Goal: Information Seeking & Learning: Learn about a topic

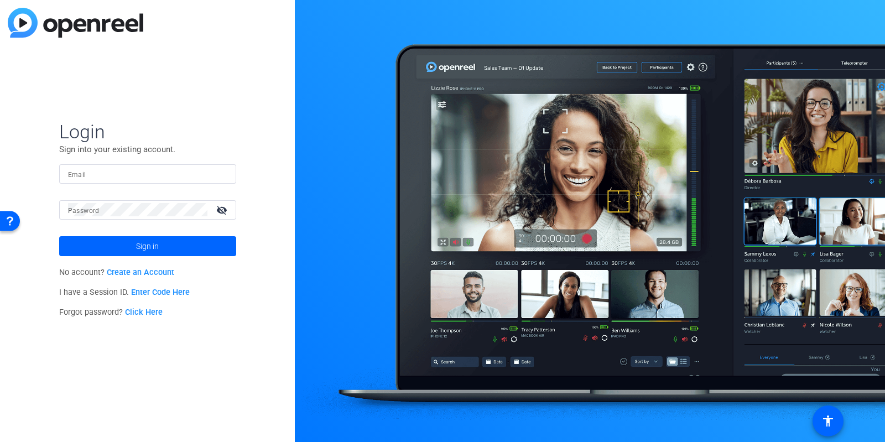
click at [191, 170] on input "Email" at bounding box center [147, 173] width 159 height 13
type input "lucy.warren@fmr.com"
click at [151, 245] on span "Sign in" at bounding box center [147, 246] width 23 height 28
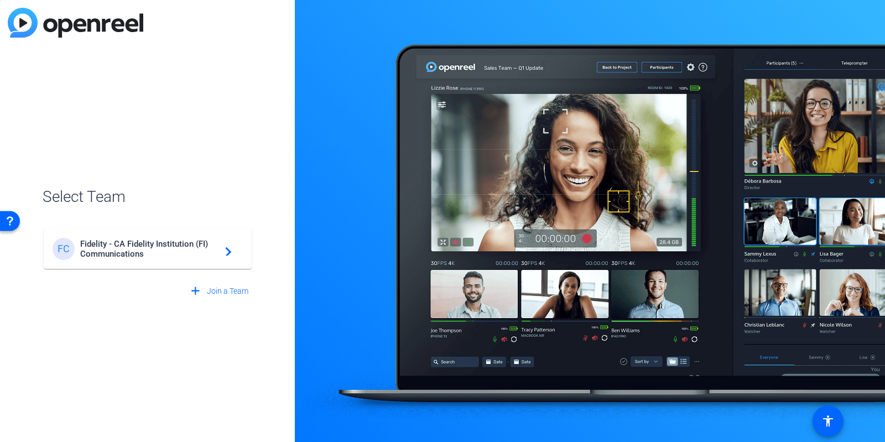
click at [151, 245] on span "Fidelity - CA Fidelity Institution (FI) Communications" at bounding box center [149, 249] width 138 height 20
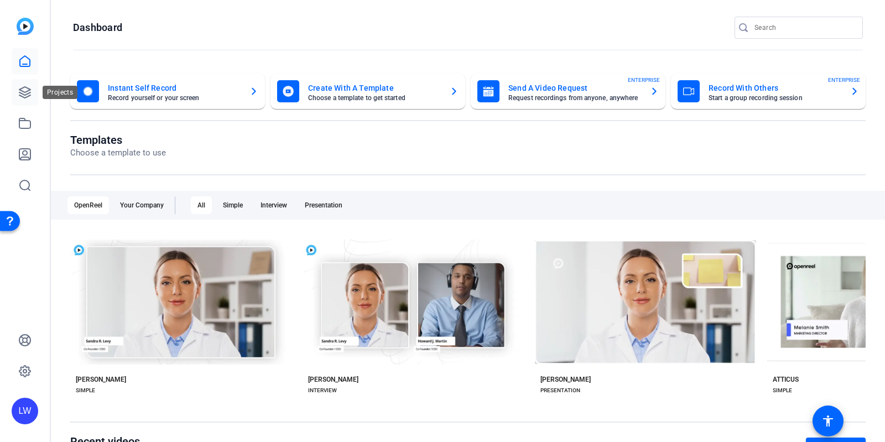
click at [22, 96] on icon at bounding box center [24, 92] width 11 height 11
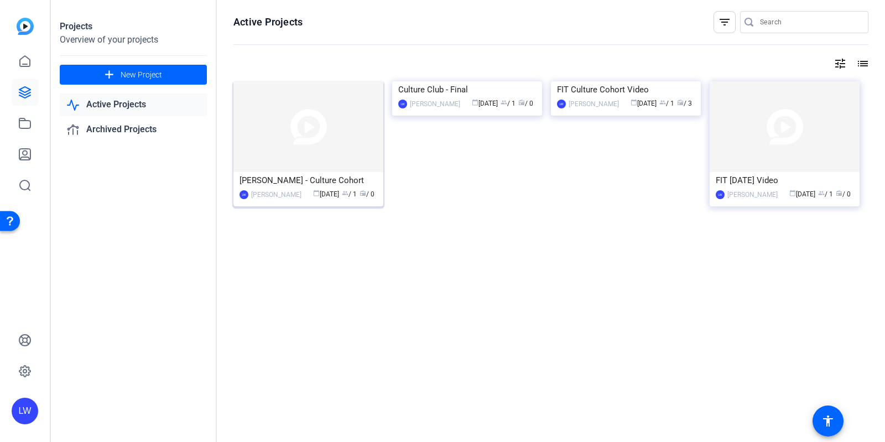
click at [345, 195] on span "group / 1" at bounding box center [349, 194] width 15 height 8
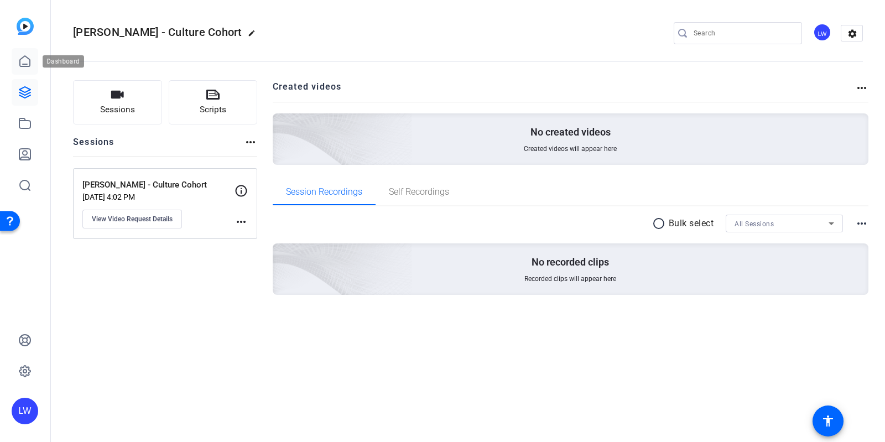
click at [24, 60] on icon at bounding box center [24, 61] width 13 height 13
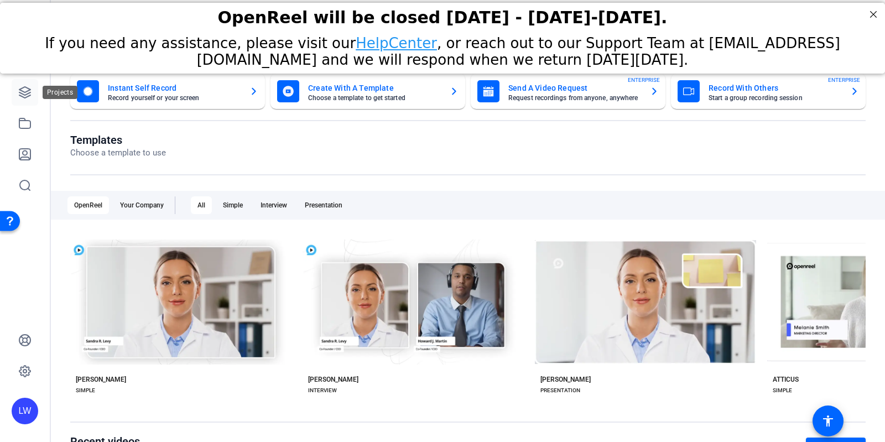
click at [25, 90] on icon at bounding box center [24, 92] width 13 height 13
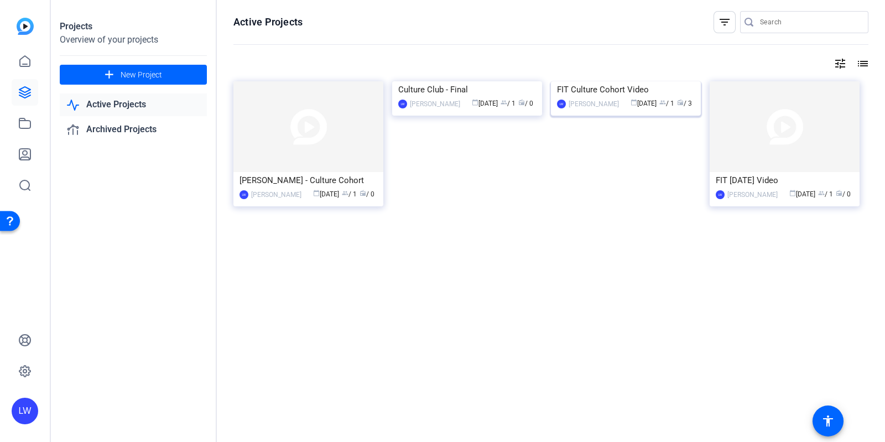
click at [603, 98] on div "FIT Culture Cohort Video" at bounding box center [626, 89] width 138 height 17
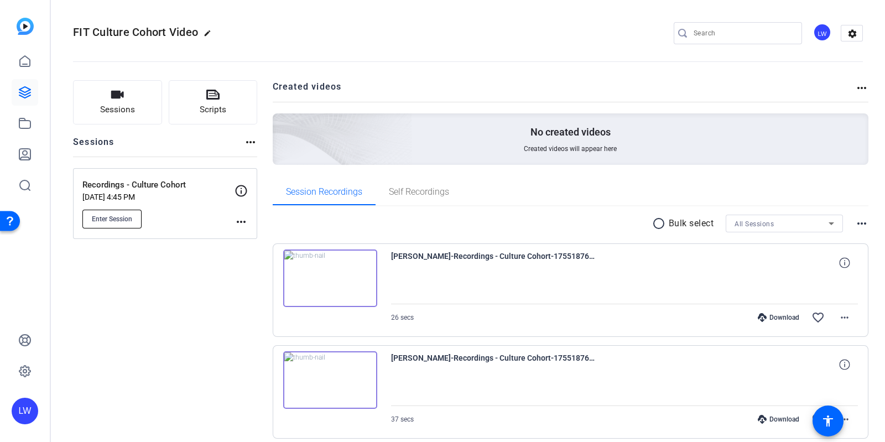
click at [125, 213] on button "Enter Session" at bounding box center [111, 219] width 59 height 19
click at [123, 215] on span "Enter Session" at bounding box center [112, 219] width 40 height 9
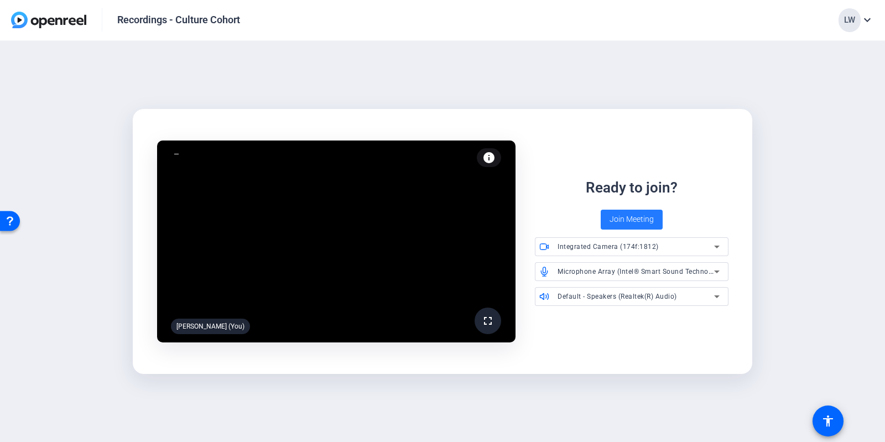
click at [625, 219] on span "Join Meeting" at bounding box center [632, 220] width 44 height 12
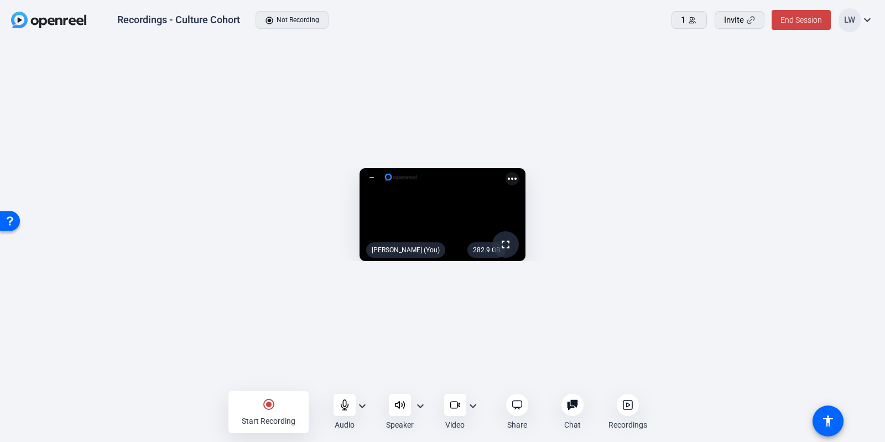
click at [802, 194] on openreel-capture-lite-video-stream "282.9 GB fullscreen Lucy Warren (You) more_horiz" at bounding box center [443, 215] width 852 height 94
click at [365, 402] on mat-icon "expand_more" at bounding box center [362, 406] width 13 height 13
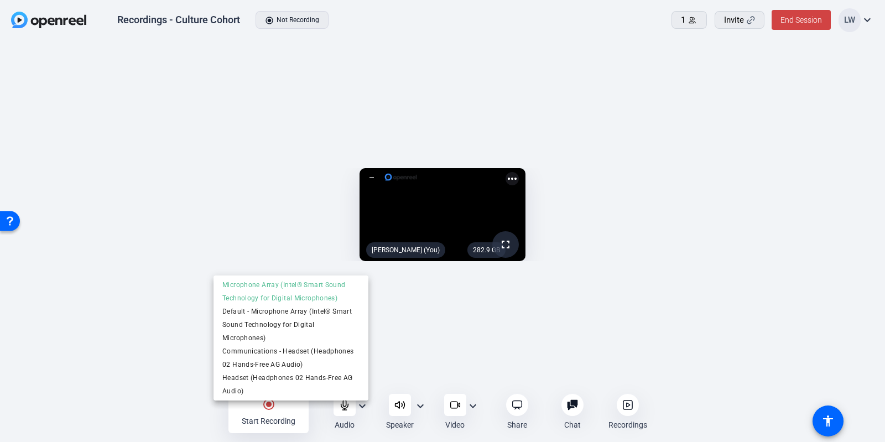
click at [421, 405] on div at bounding box center [442, 221] width 885 height 442
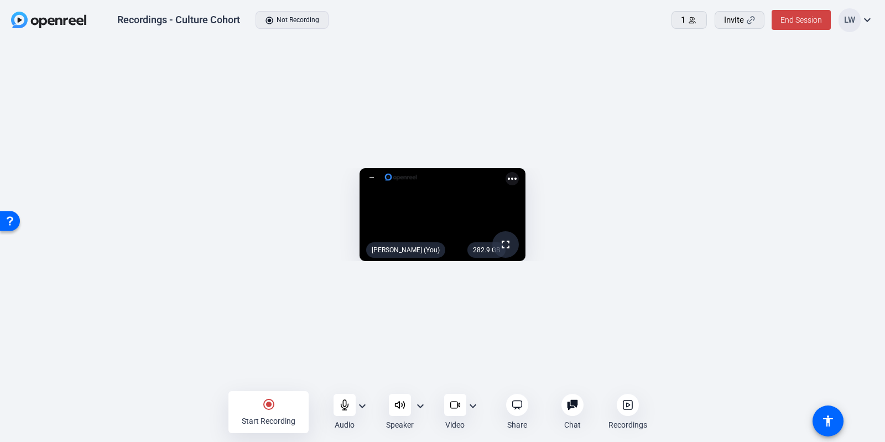
click at [421, 405] on mat-icon "expand_more" at bounding box center [420, 406] width 13 height 13
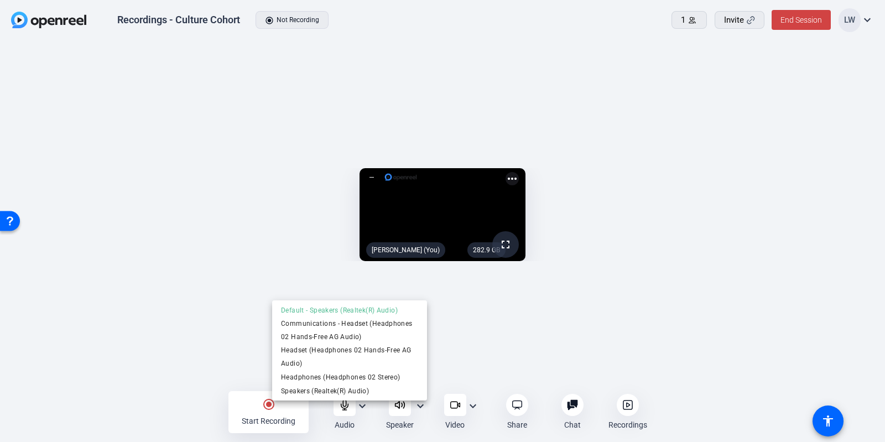
click at [100, 207] on div at bounding box center [442, 221] width 885 height 442
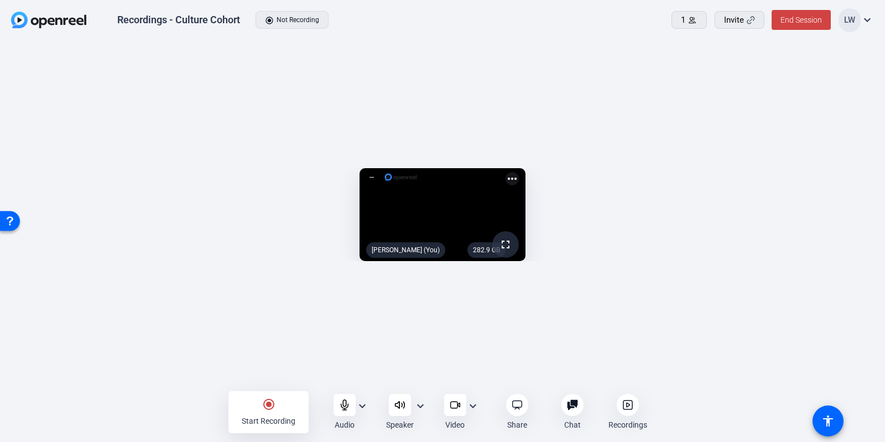
click at [775, 168] on openreel-capture-lite-video-stream "282.9 GB fullscreen Lucy Warren (You) more_horiz" at bounding box center [443, 215] width 852 height 94
click at [787, 180] on openreel-capture-lite-video-stream "282.9 GB fullscreen Lucy Warren (You) more_horiz" at bounding box center [443, 215] width 852 height 94
click at [747, 20] on icon at bounding box center [751, 20] width 8 height 8
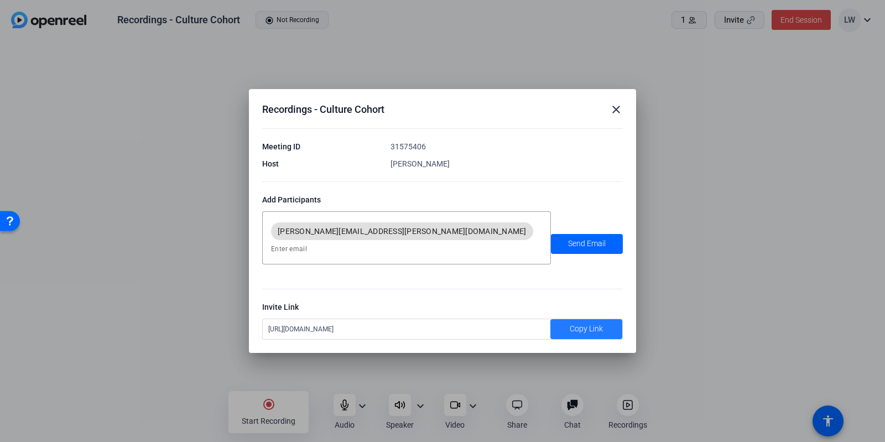
click at [563, 329] on span at bounding box center [587, 329] width 72 height 27
click at [615, 116] on mat-icon "close" at bounding box center [616, 109] width 13 height 13
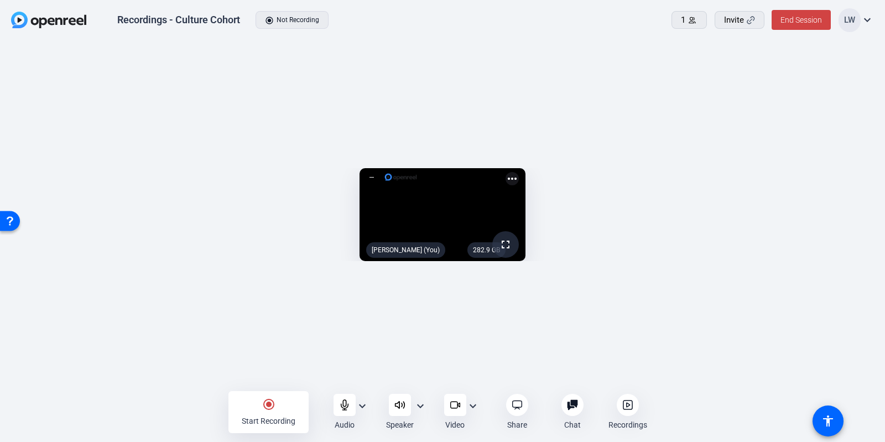
click at [85, 168] on openreel-capture-lite-video-stream "282.9 GB fullscreen Lucy Warren (You) more_horiz" at bounding box center [443, 215] width 852 height 94
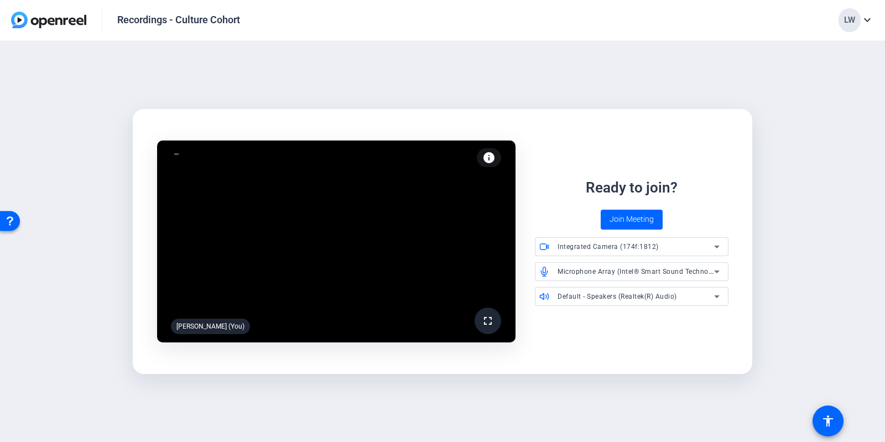
click at [642, 220] on span "Join Meeting" at bounding box center [632, 220] width 44 height 12
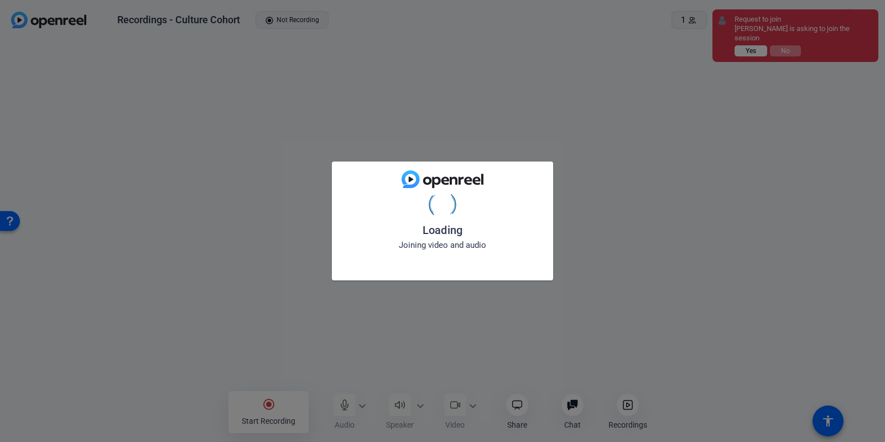
click at [757, 51] on button "Yes" at bounding box center [751, 50] width 33 height 11
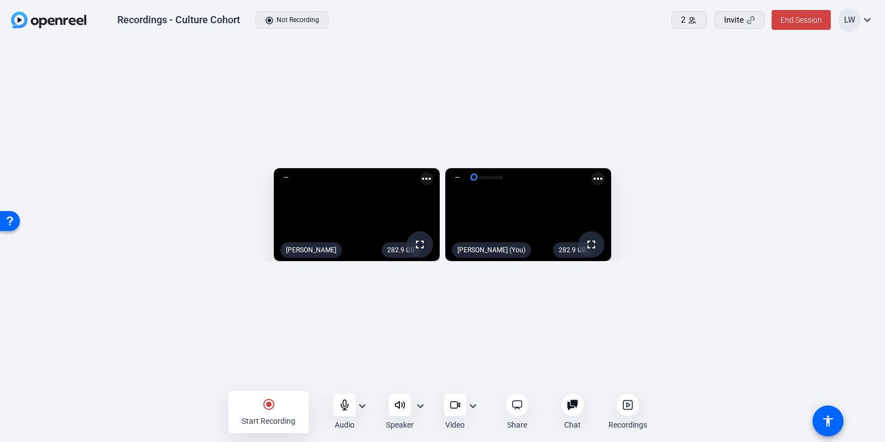
click at [225, 350] on div "282.9 GB fullscreen Emily Gonzalez more_horiz 282.9 GB fullscreen Lucy Warren (…" at bounding box center [442, 218] width 885 height 354
click at [282, 404] on div "radio_button_checked Start Recording" at bounding box center [269, 412] width 80 height 42
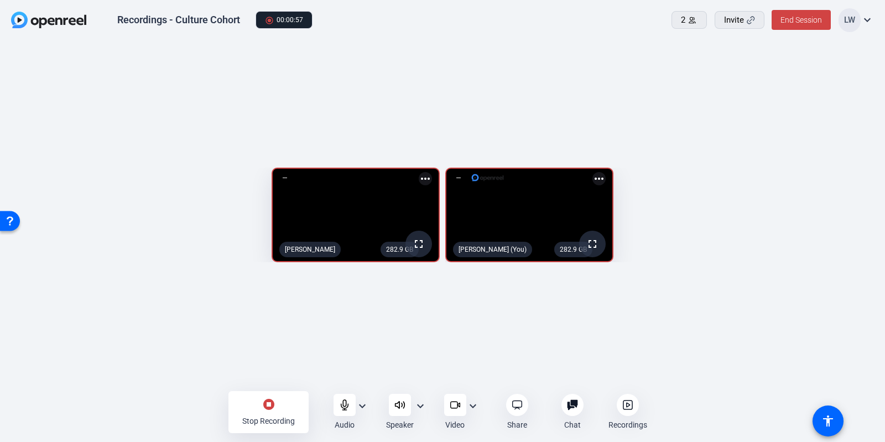
click at [238, 418] on div "stop_circle Stop Recording" at bounding box center [269, 412] width 80 height 42
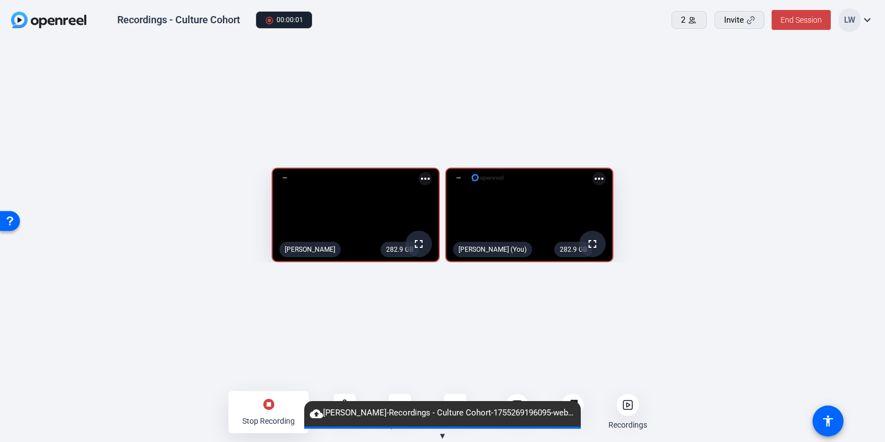
click at [271, 405] on mat-icon "stop_circle" at bounding box center [268, 404] width 13 height 13
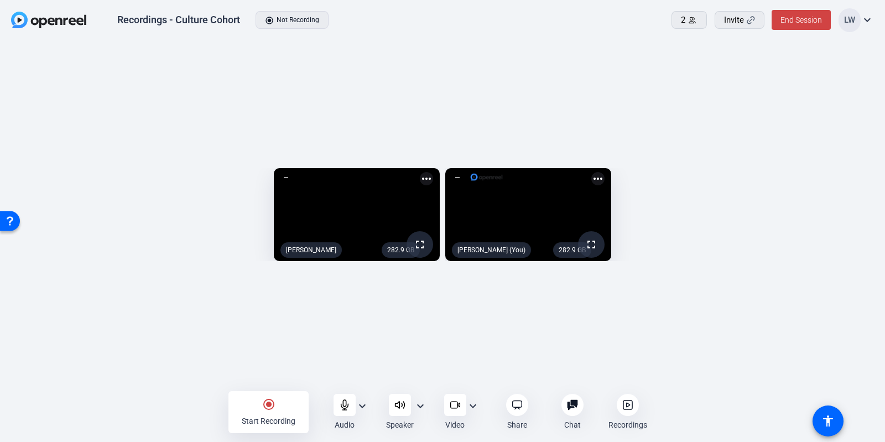
click at [480, 40] on div "Recordings - Culture Cohort radio_button_checked Not Recording 2 Invite End Ses…" at bounding box center [442, 20] width 885 height 41
click at [382, 26] on div "Recordings - Culture Cohort radio_button_checked Not Recording" at bounding box center [270, 19] width 518 height 23
click at [5, 429] on div "Recordings - Culture Cohort radio_button_checked Not Recording 2 Invite End Ses…" at bounding box center [442, 221] width 885 height 442
click at [155, 386] on div "282.9 GB fullscreen Emily Gonzalez more_horiz 282.9 GB fullscreen Lucy Warren (…" at bounding box center [442, 218] width 885 height 354
click at [154, 386] on div "282.9 GB fullscreen Emily Gonzalez more_horiz 282.9 GB fullscreen Lucy Warren (…" at bounding box center [442, 218] width 885 height 354
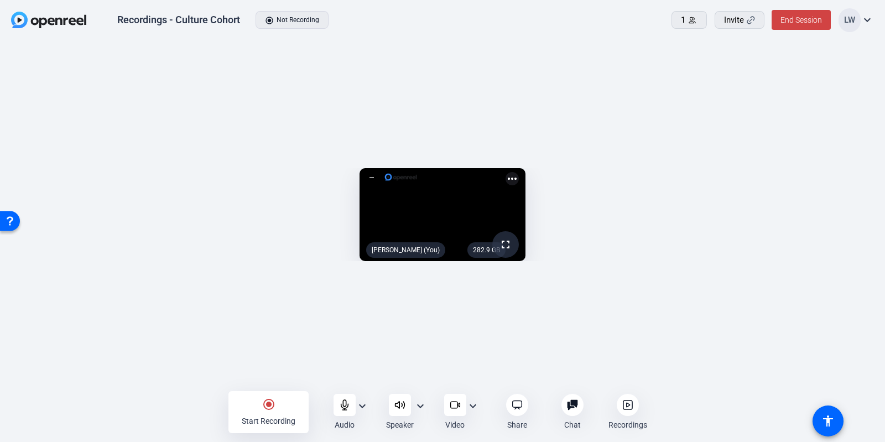
drag, startPoint x: 828, startPoint y: 195, endPoint x: 855, endPoint y: 189, distance: 27.7
click at [855, 189] on openreel-capture-lite-video-stream "282.9 GB fullscreen Lucy Warren (You) more_horiz" at bounding box center [443, 215] width 852 height 94
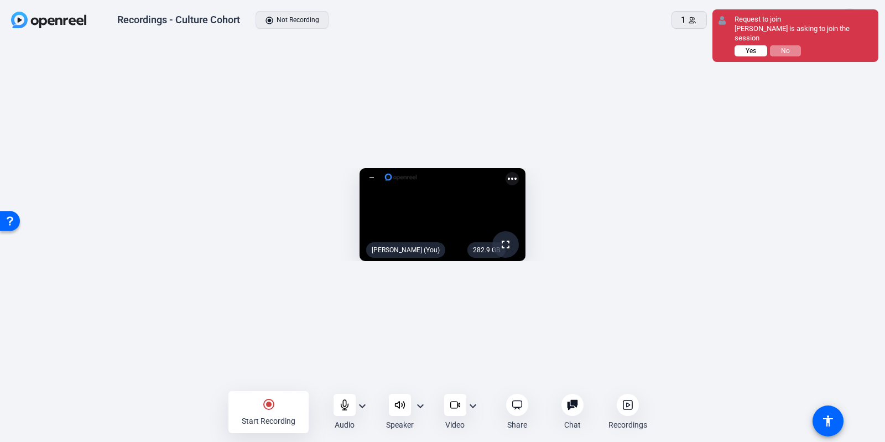
click at [749, 49] on span "Yes" at bounding box center [751, 51] width 11 height 8
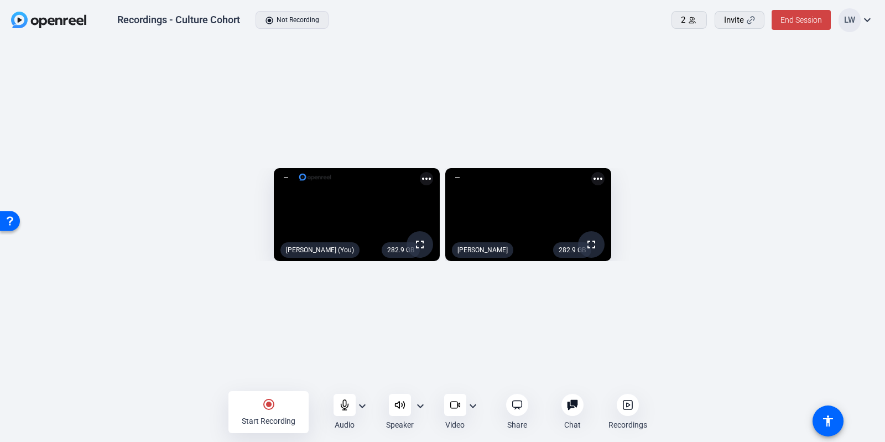
click at [475, 408] on mat-icon "expand_more" at bounding box center [472, 406] width 13 height 13
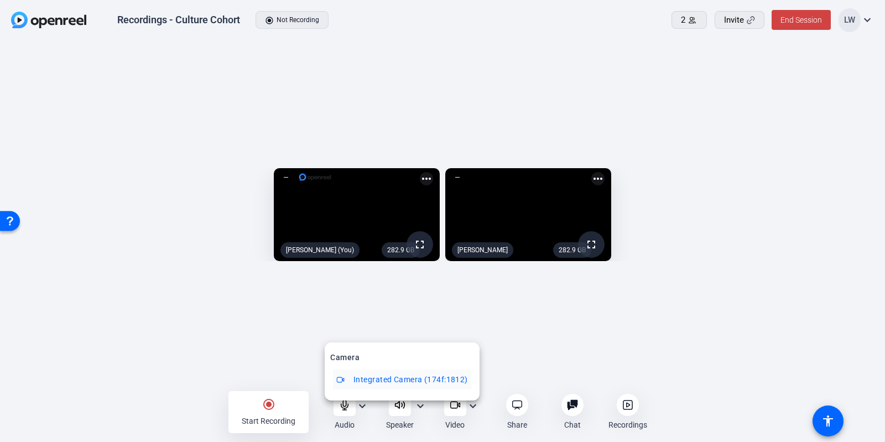
click at [525, 370] on div at bounding box center [442, 221] width 885 height 442
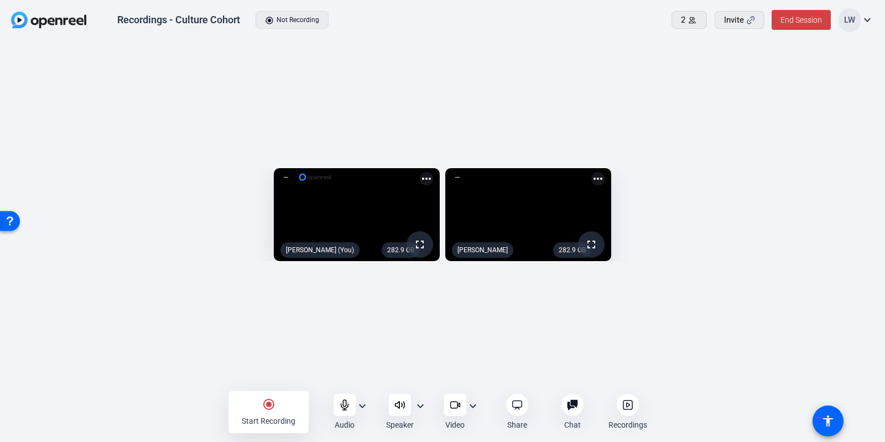
drag, startPoint x: 597, startPoint y: 35, endPoint x: 583, endPoint y: 83, distance: 50.1
click at [596, 35] on div "Recordings - Culture Cohort radio_button_checked Not Recording 2 Invite End Ses…" at bounding box center [442, 20] width 885 height 41
click at [630, 62] on div "282.9 GB fullscreen Lucy Warren (You) more_horiz 282.9 GB fullscreen Vidhya Dwi…" at bounding box center [442, 218] width 885 height 354
click at [618, 66] on div "282.9 GB fullscreen Lucy Warren (You) more_horiz 282.9 GB fullscreen Vidhya Dwi…" at bounding box center [442, 218] width 885 height 354
click at [263, 396] on div "radio_button_checked Start Recording" at bounding box center [269, 412] width 80 height 42
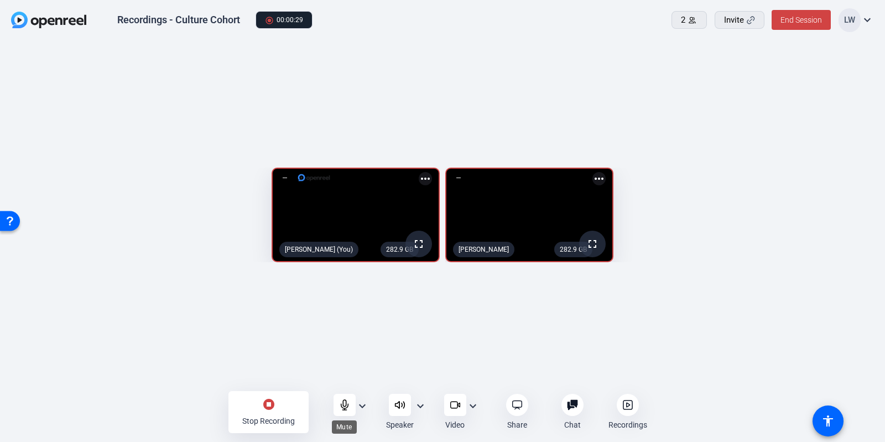
click at [341, 405] on icon at bounding box center [344, 405] width 7 height 10
click at [340, 405] on icon at bounding box center [344, 405] width 11 height 11
click at [346, 405] on icon at bounding box center [344, 405] width 7 height 10
click at [341, 401] on icon at bounding box center [344, 405] width 11 height 11
click at [351, 405] on div at bounding box center [345, 405] width 22 height 22
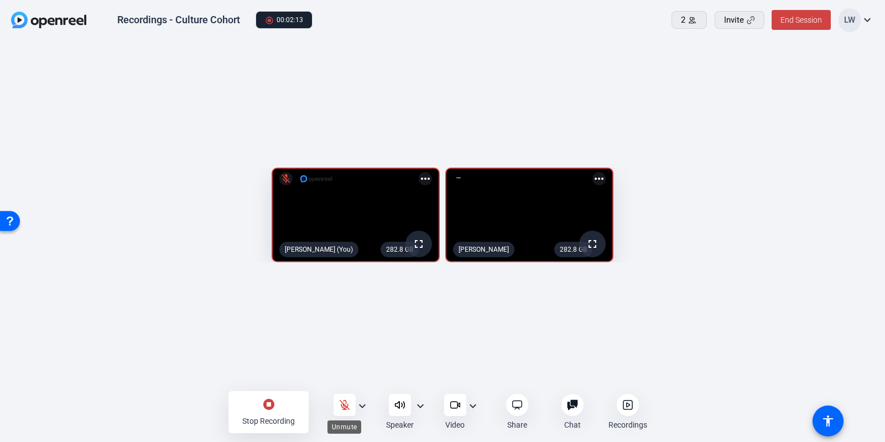
click at [342, 403] on icon at bounding box center [344, 405] width 11 height 11
click at [288, 411] on div "stop_circle Stop Recording" at bounding box center [269, 412] width 80 height 42
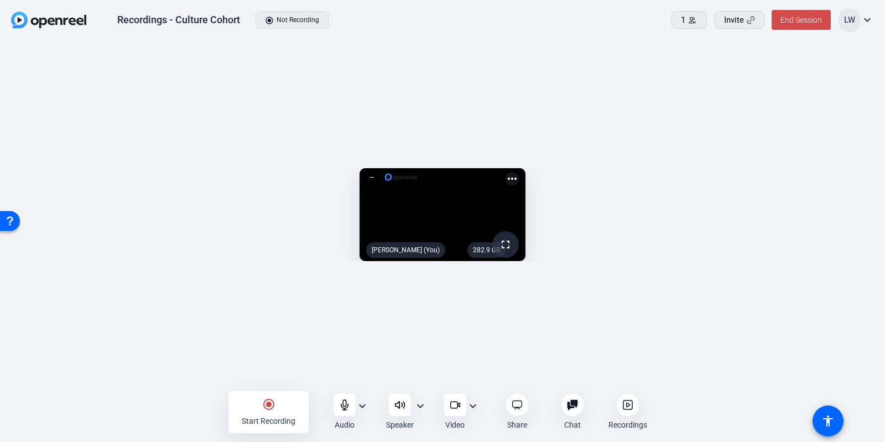
click at [798, 21] on span "End Session" at bounding box center [802, 19] width 42 height 9
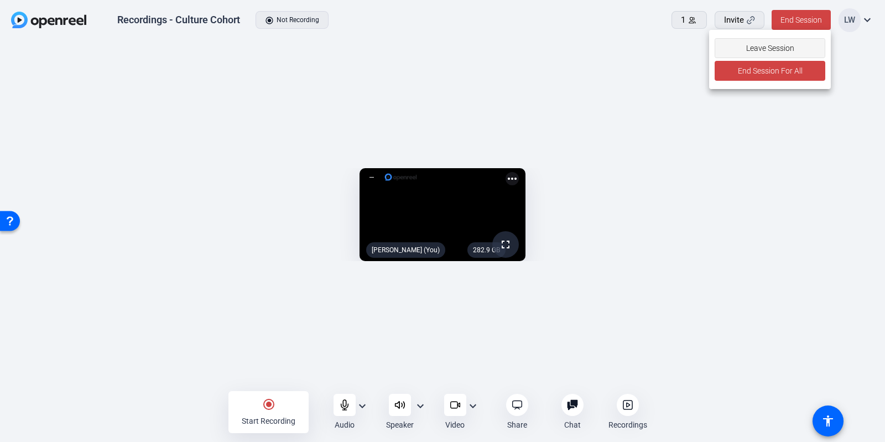
click at [780, 42] on span "Leave Session" at bounding box center [770, 48] width 48 height 21
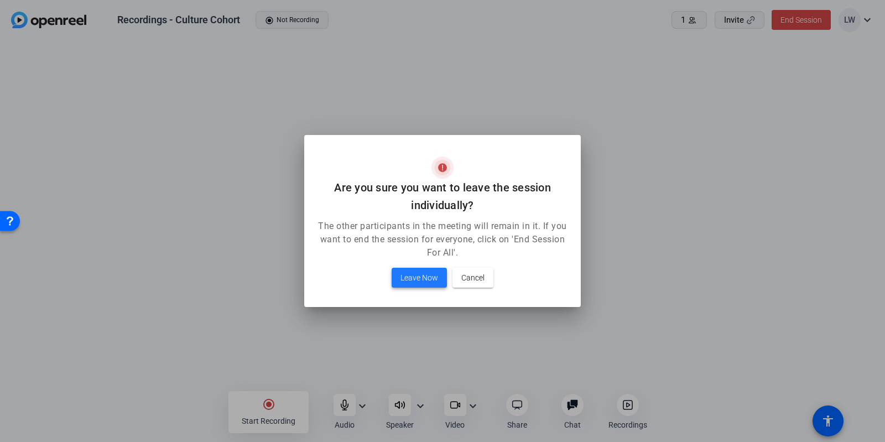
click at [421, 281] on span "Leave Now" at bounding box center [420, 277] width 38 height 13
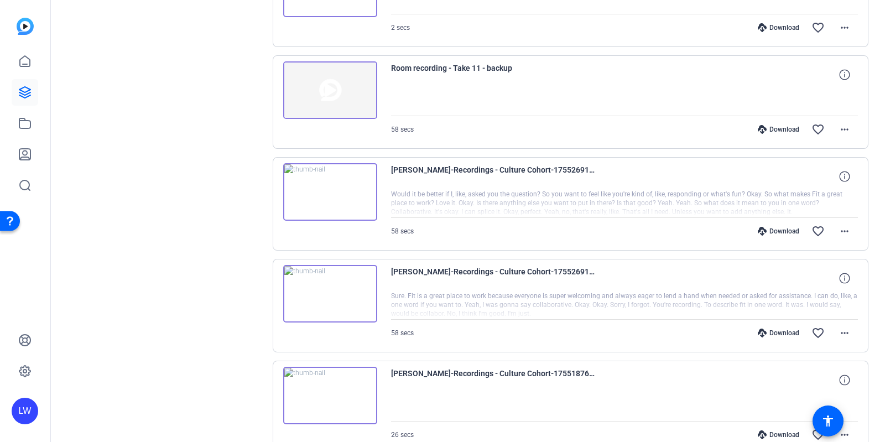
scroll to position [800, 0]
click at [19, 91] on icon at bounding box center [24, 92] width 13 height 13
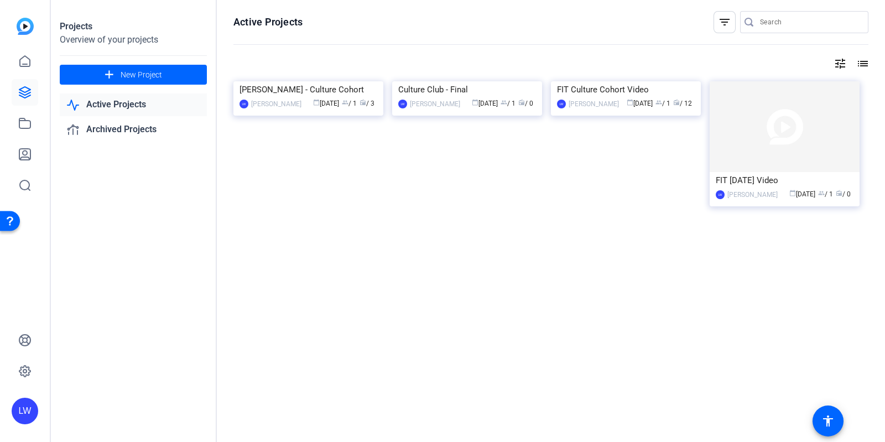
click at [303, 81] on img at bounding box center [309, 81] width 150 height 0
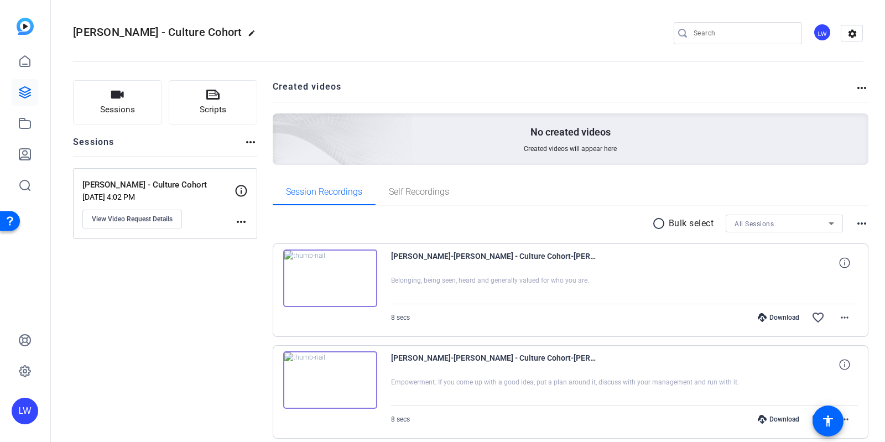
scroll to position [147, 0]
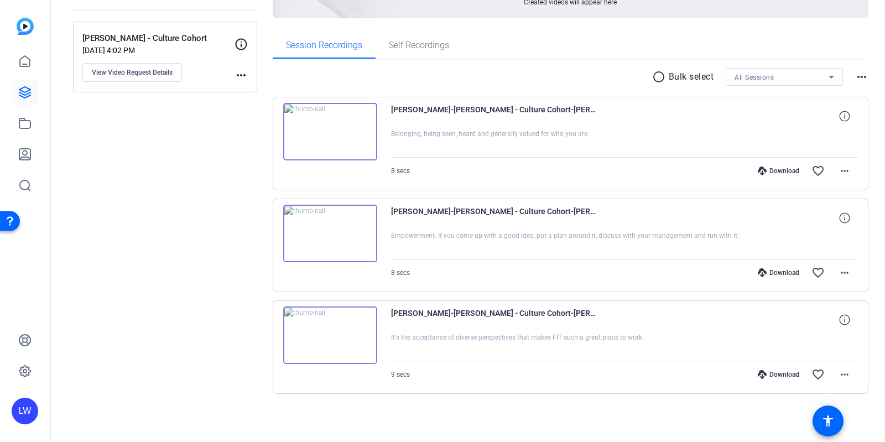
click at [339, 337] on img at bounding box center [330, 336] width 94 height 58
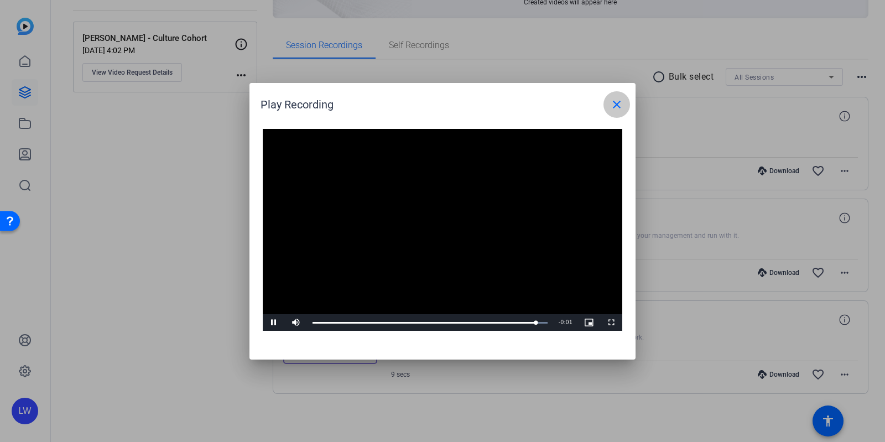
click at [625, 106] on span at bounding box center [617, 104] width 27 height 27
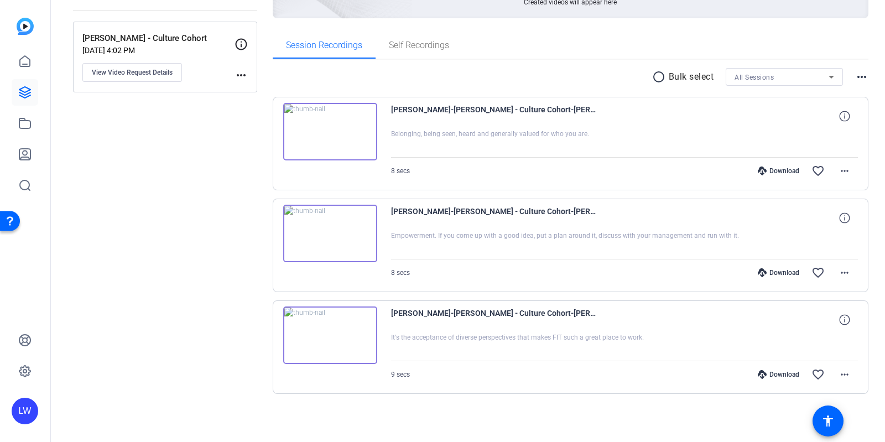
click at [339, 233] on img at bounding box center [330, 234] width 94 height 58
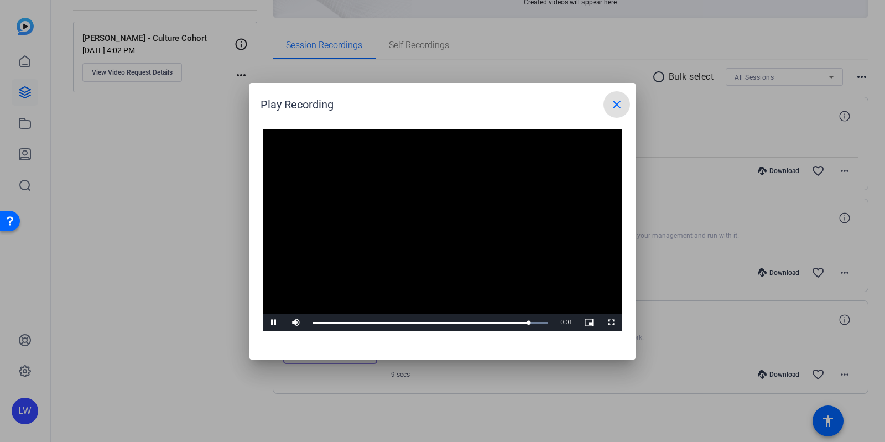
click at [604, 105] on span at bounding box center [617, 104] width 27 height 27
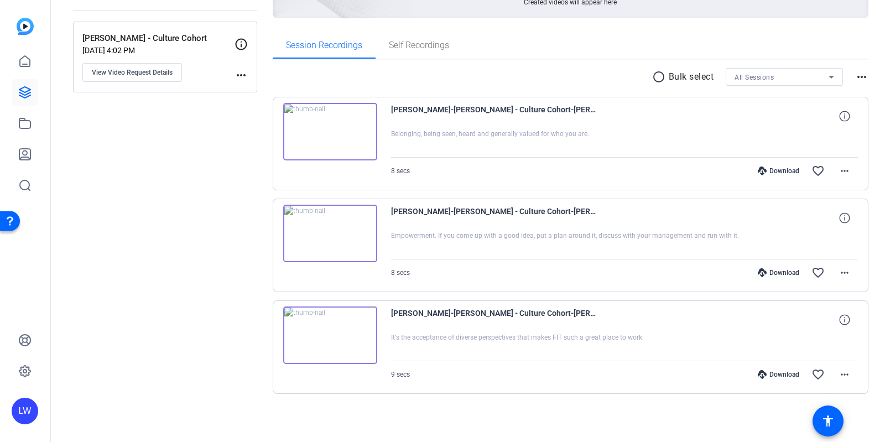
click at [318, 123] on img at bounding box center [330, 132] width 94 height 58
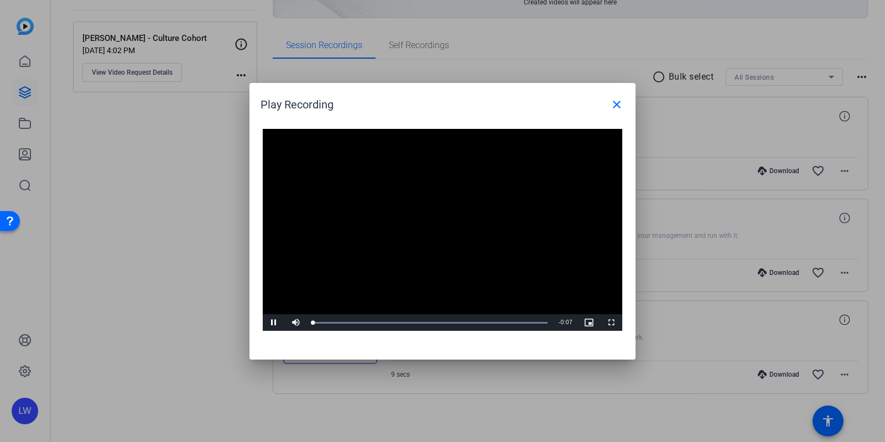
click at [444, 221] on video "Video Player" at bounding box center [443, 230] width 360 height 203
click at [618, 103] on mat-icon "close" at bounding box center [616, 104] width 13 height 13
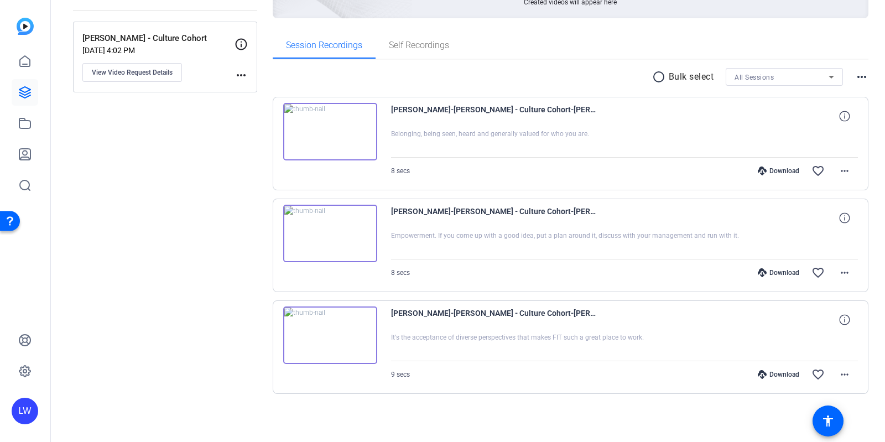
click at [613, 41] on div "Session Recordings Self Recordings" at bounding box center [571, 45] width 597 height 27
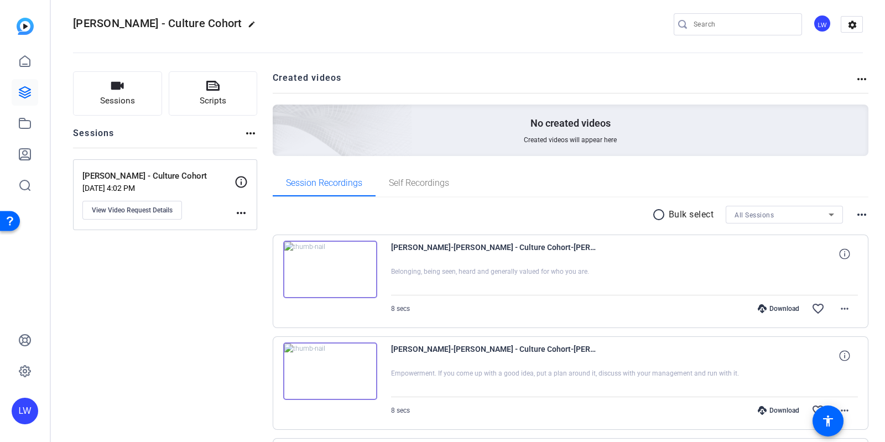
scroll to position [0, 0]
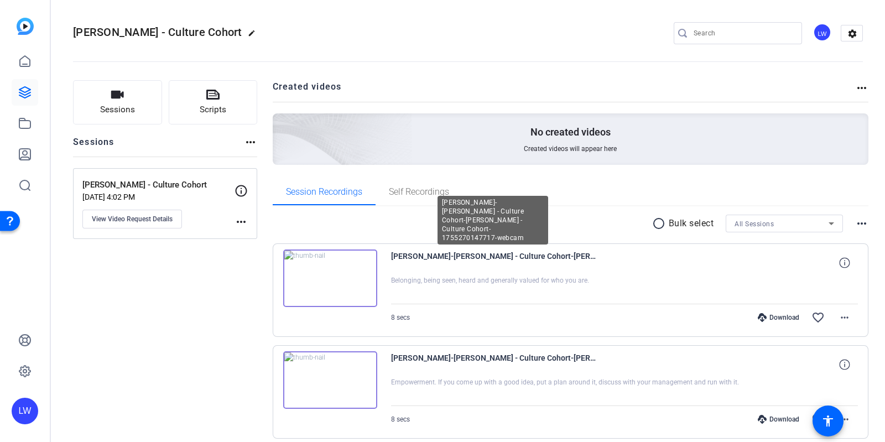
click at [413, 261] on span "[PERSON_NAME]-[PERSON_NAME] - Culture Cohort-[PERSON_NAME] - Culture Cohort-175…" at bounding box center [493, 263] width 205 height 27
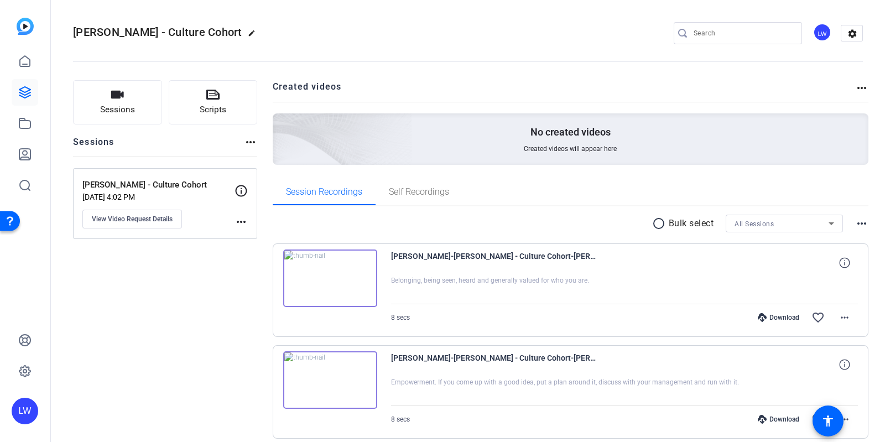
click at [332, 287] on img at bounding box center [330, 279] width 94 height 58
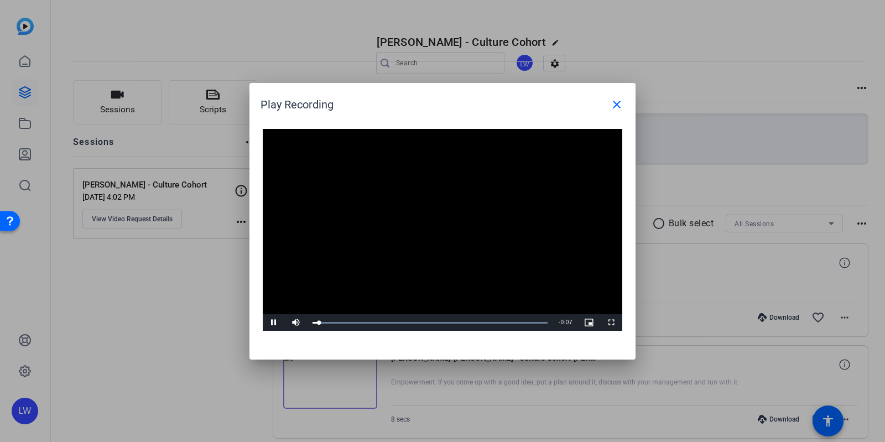
click at [426, 215] on video "Video Player" at bounding box center [443, 230] width 360 height 203
click at [620, 101] on mat-icon "close" at bounding box center [616, 104] width 13 height 13
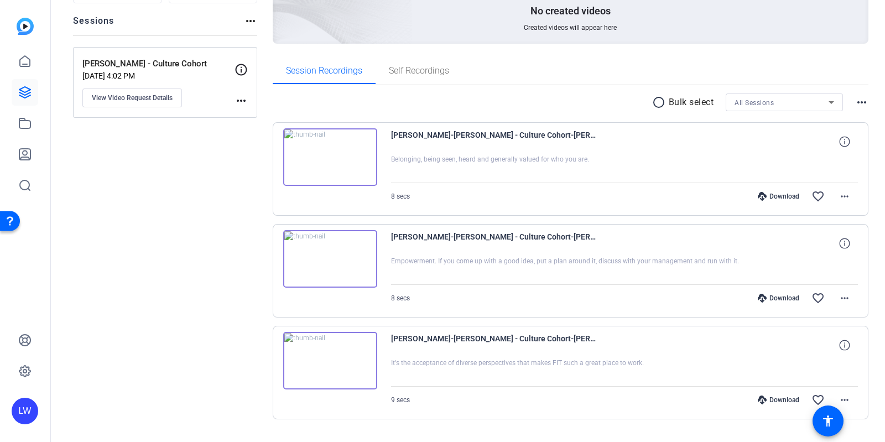
scroll to position [124, 0]
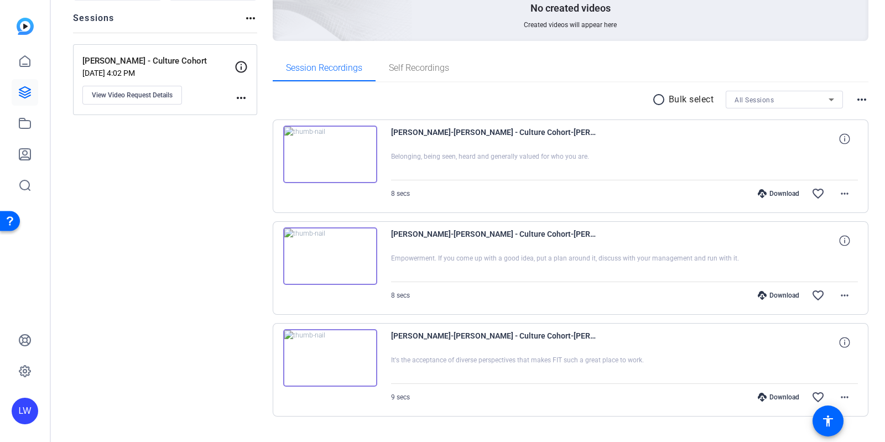
click at [335, 157] on img at bounding box center [330, 155] width 94 height 58
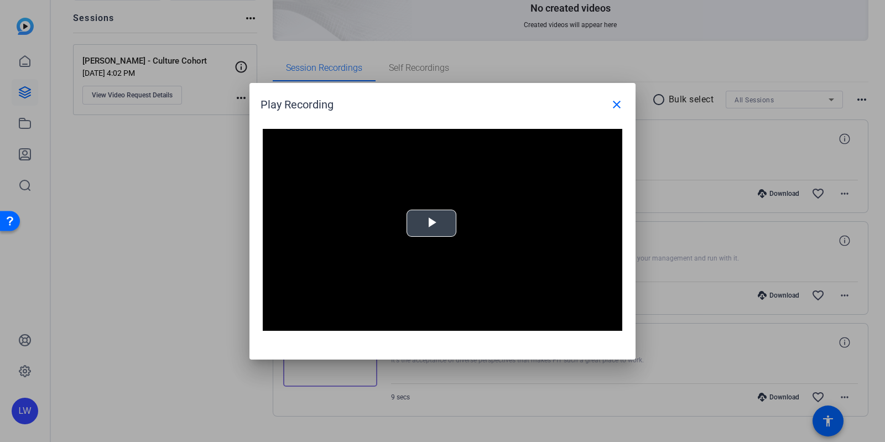
click at [432, 223] on span "Video Player" at bounding box center [432, 223] width 0 height 0
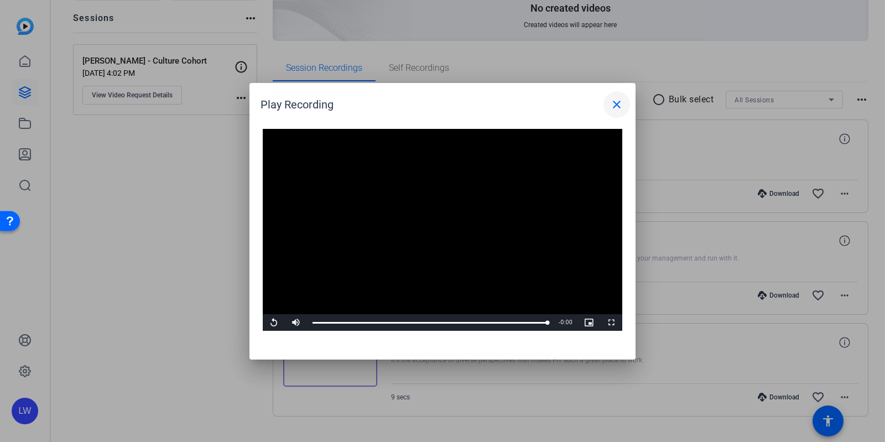
click at [618, 99] on mat-icon "close" at bounding box center [616, 104] width 13 height 13
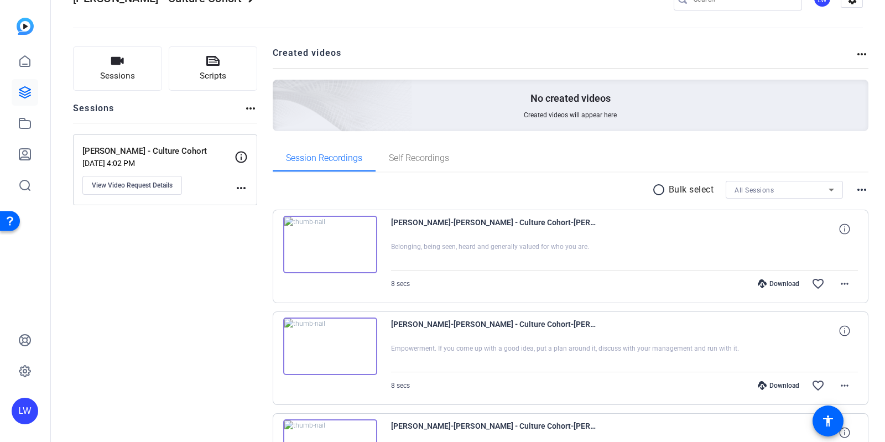
scroll to position [0, 0]
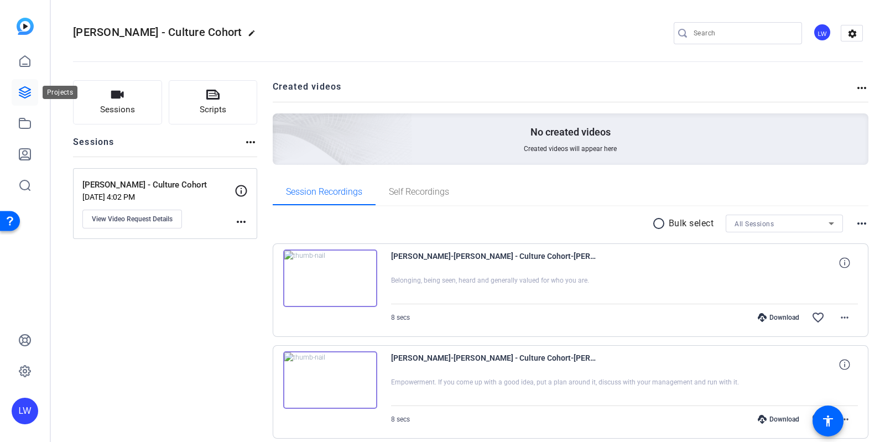
click at [28, 96] on icon at bounding box center [24, 92] width 11 height 11
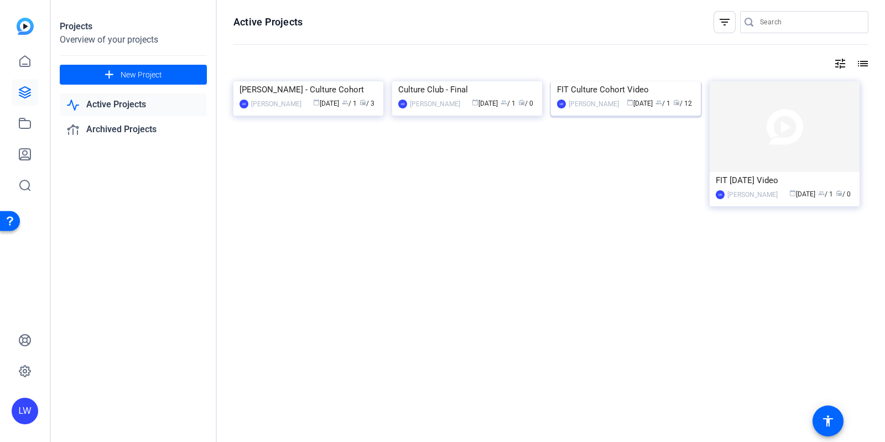
click at [578, 81] on img at bounding box center [626, 81] width 150 height 0
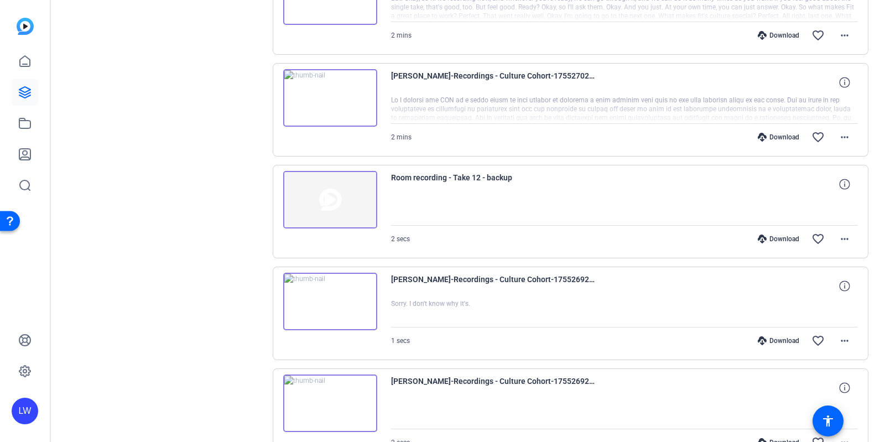
scroll to position [385, 0]
click at [329, 95] on img at bounding box center [330, 98] width 94 height 58
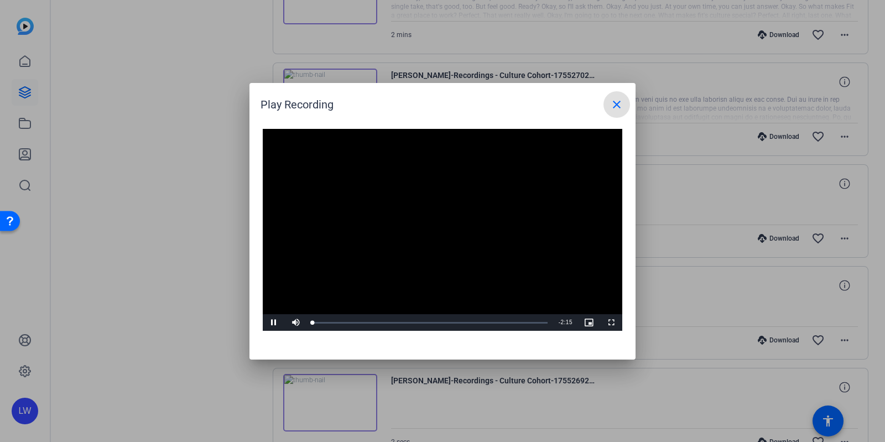
click at [448, 228] on video "Video Player" at bounding box center [443, 230] width 360 height 203
click at [274, 323] on span "Video Player" at bounding box center [274, 323] width 22 height 0
click at [273, 323] on span "Video Player" at bounding box center [274, 323] width 22 height 0
click at [620, 110] on mat-icon "close" at bounding box center [616, 104] width 13 height 13
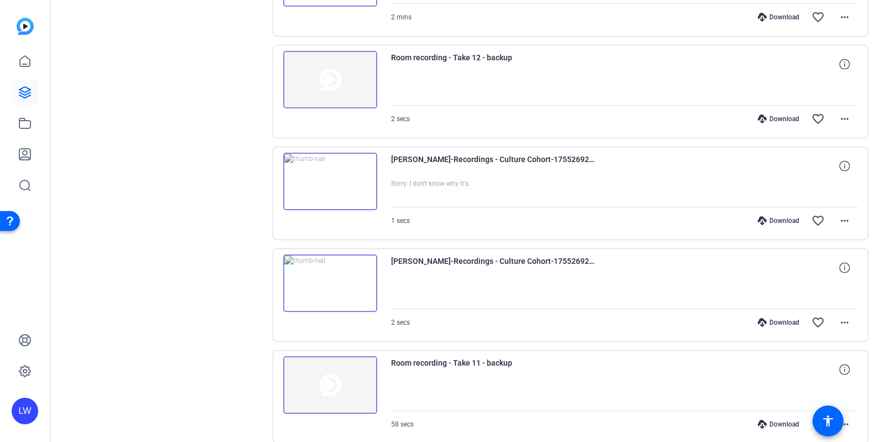
scroll to position [505, 0]
click at [325, 283] on img at bounding box center [330, 283] width 94 height 58
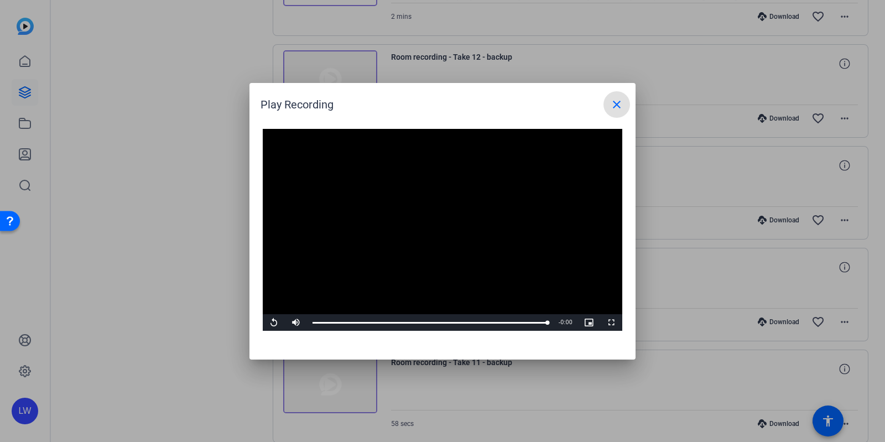
click at [617, 95] on span at bounding box center [617, 104] width 27 height 27
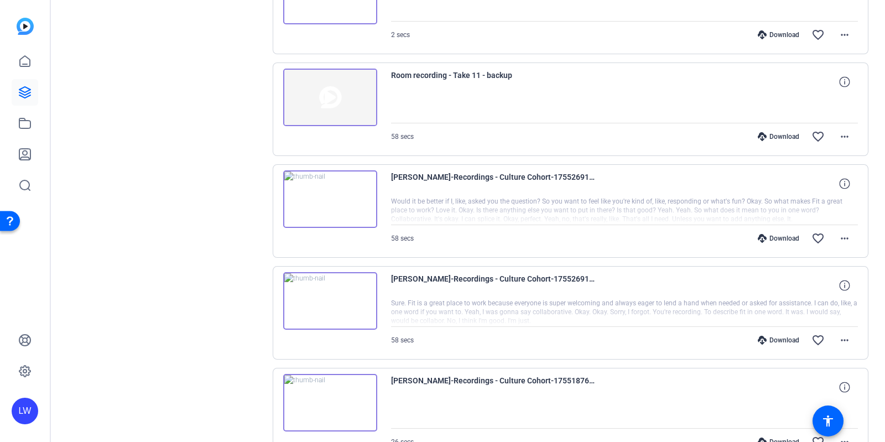
scroll to position [877, 0]
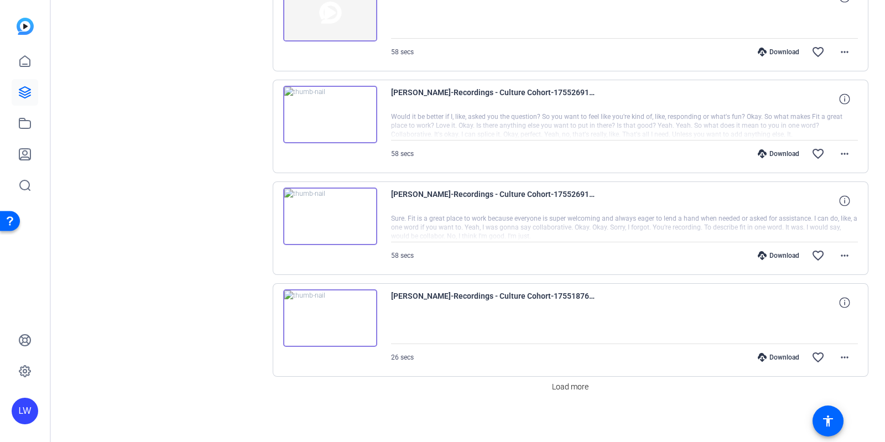
click at [332, 211] on img at bounding box center [330, 217] width 94 height 58
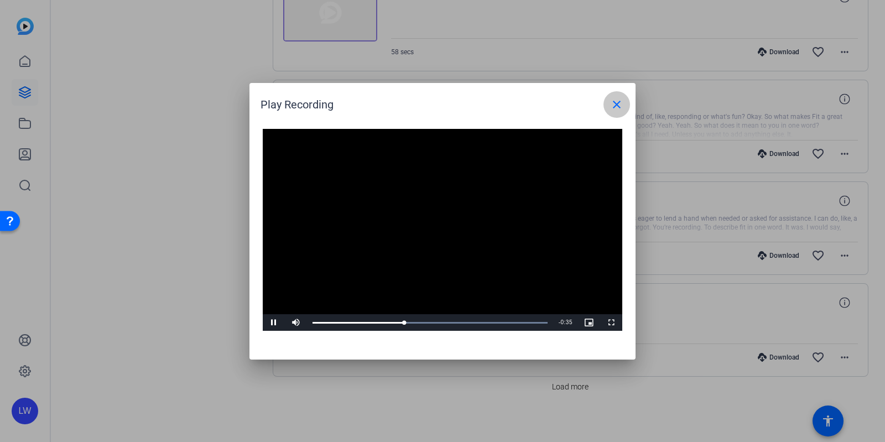
click at [620, 98] on mat-icon "close" at bounding box center [616, 104] width 13 height 13
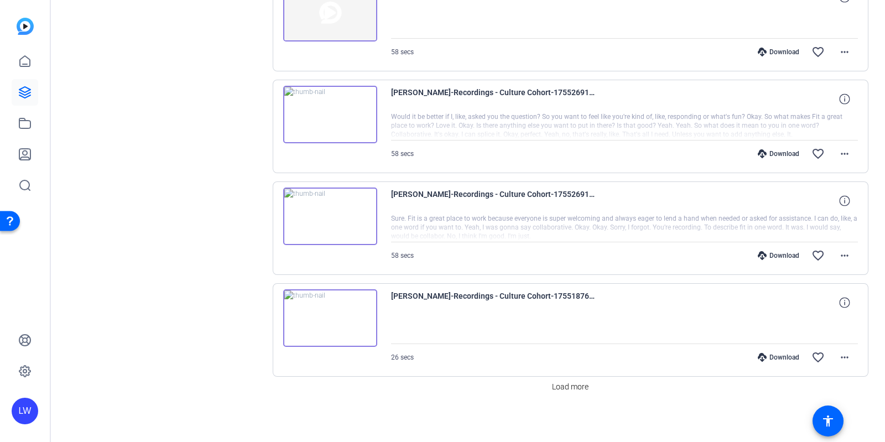
click at [324, 205] on img at bounding box center [330, 217] width 94 height 58
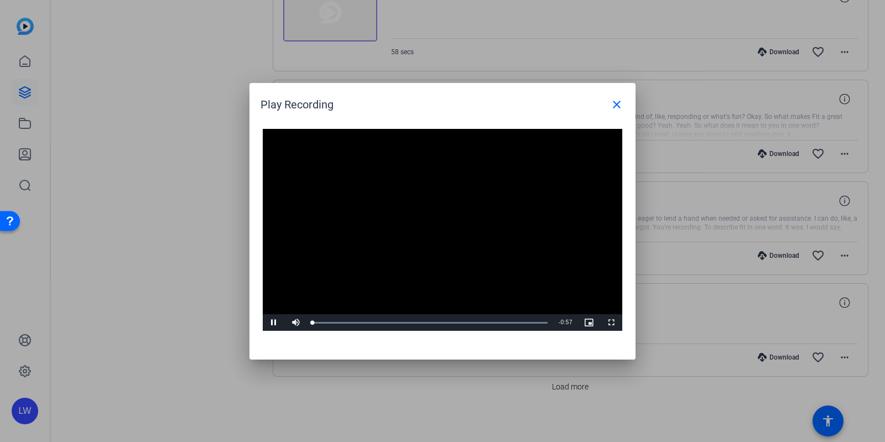
click at [423, 218] on video "Video Player" at bounding box center [443, 230] width 360 height 203
click at [430, 323] on div "0:28" at bounding box center [430, 323] width 1 height 3
click at [268, 323] on span "Video Player" at bounding box center [274, 323] width 22 height 0
click at [608, 111] on span at bounding box center [617, 104] width 27 height 27
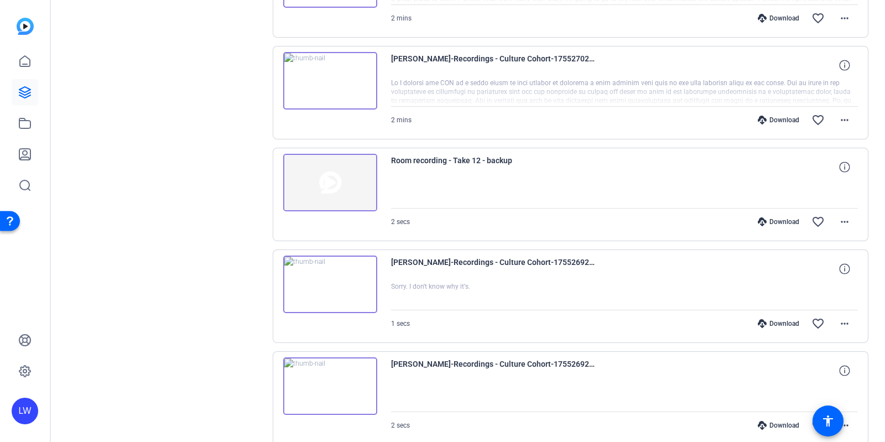
scroll to position [392, 0]
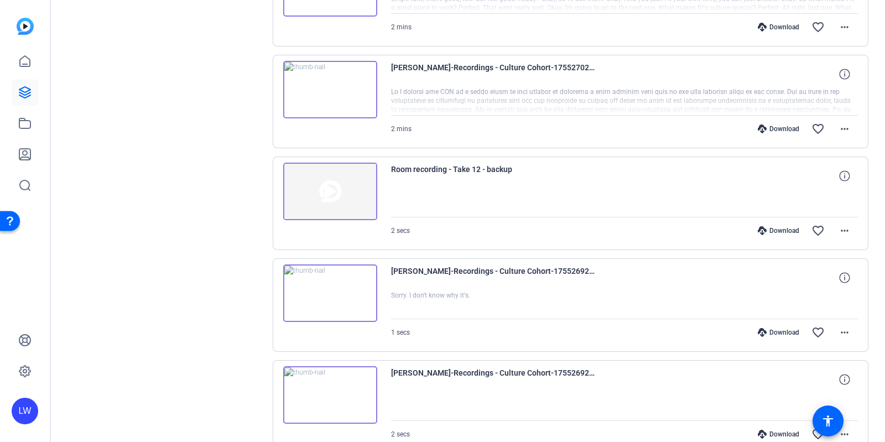
click at [342, 87] on img at bounding box center [330, 90] width 94 height 58
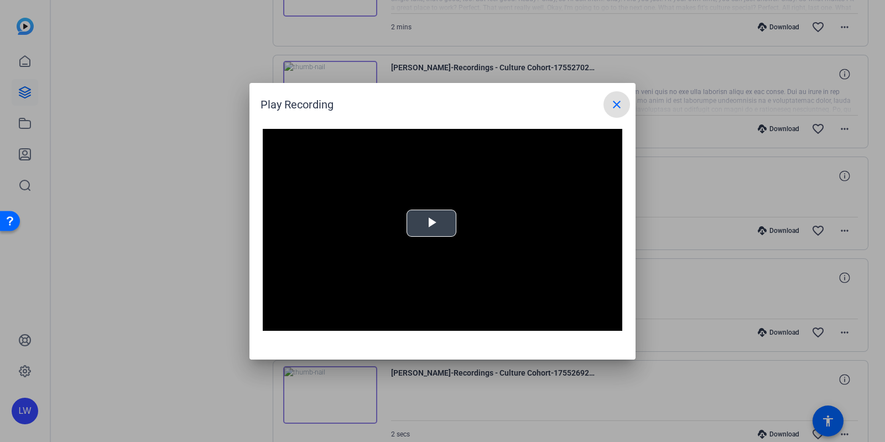
click at [432, 223] on span "Video Player" at bounding box center [432, 223] width 0 height 0
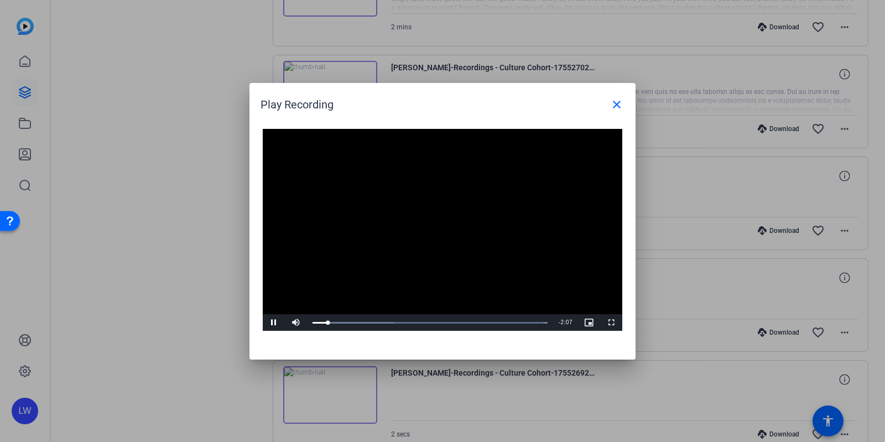
click at [417, 214] on video "Video Player" at bounding box center [443, 230] width 360 height 203
click at [364, 324] on div "Loaded : 100.00% 0:30 0:09" at bounding box center [430, 322] width 246 height 17
click at [502, 325] on div "Loaded : 100.00% 1:50 0:29" at bounding box center [430, 322] width 246 height 17
click at [274, 323] on span "Video Player" at bounding box center [274, 323] width 22 height 0
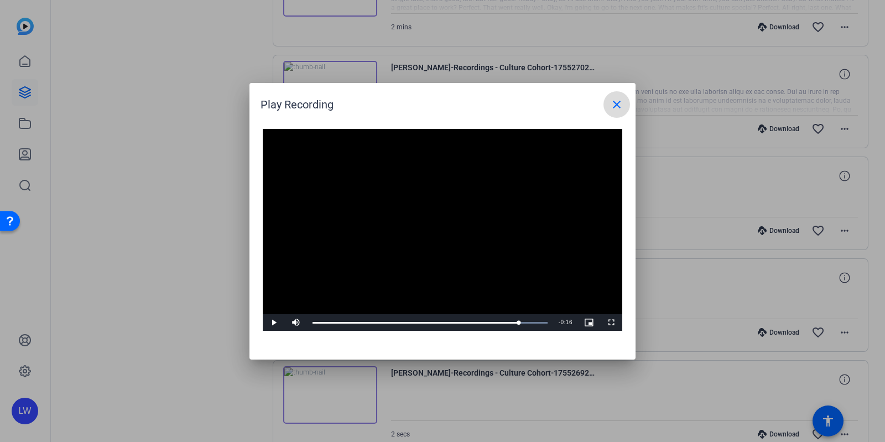
click at [611, 108] on mat-icon "close" at bounding box center [616, 104] width 13 height 13
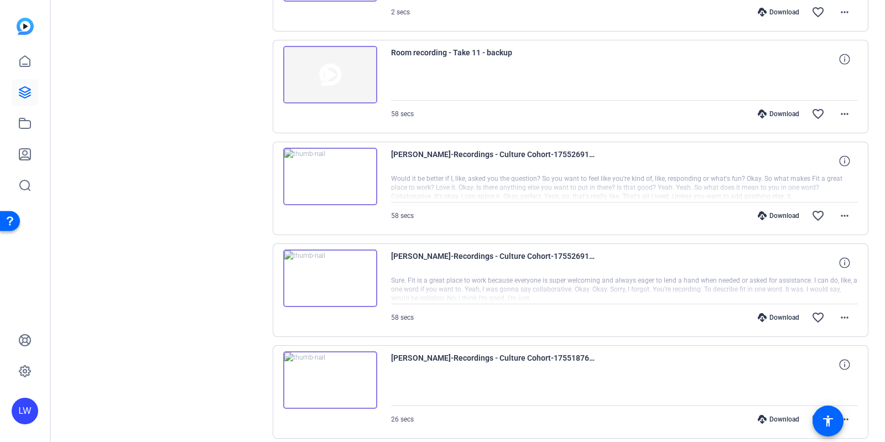
scroll to position [877, 0]
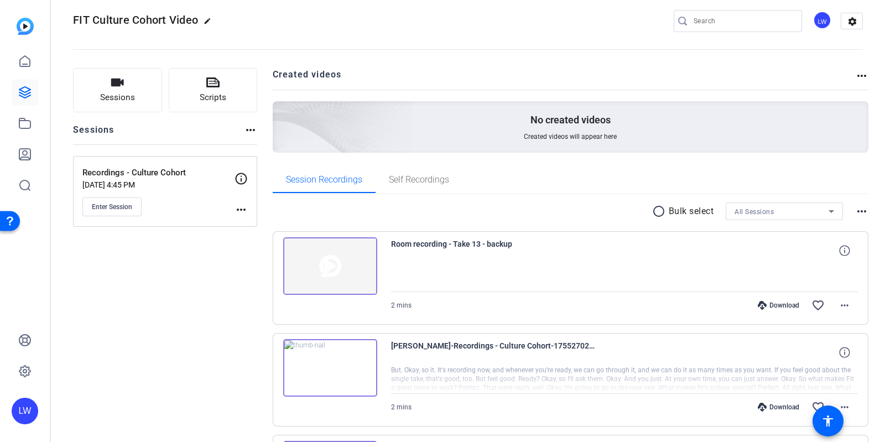
scroll to position [0, 0]
